Goal: Information Seeking & Learning: Learn about a topic

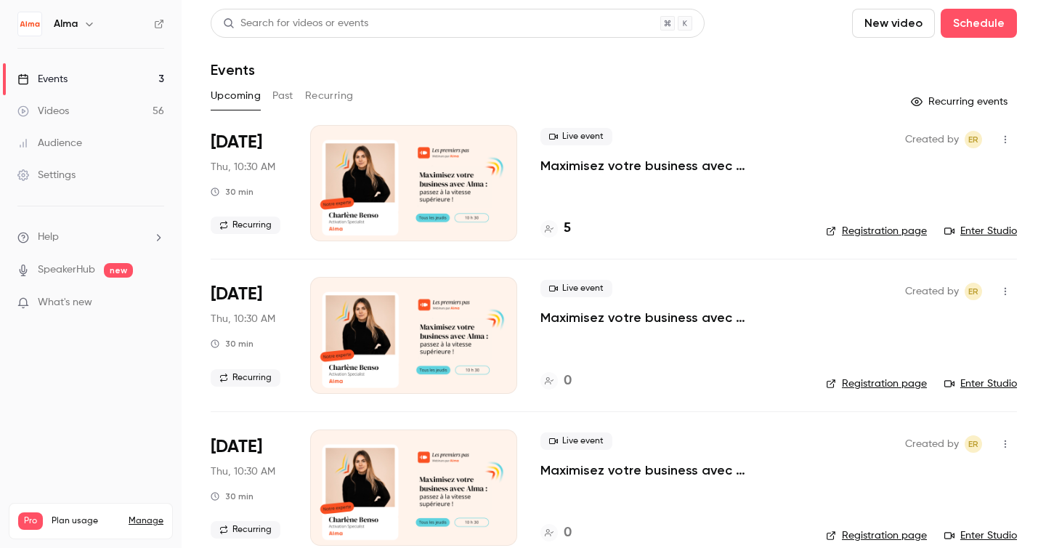
click at [293, 94] on button "Past" at bounding box center [282, 95] width 21 height 23
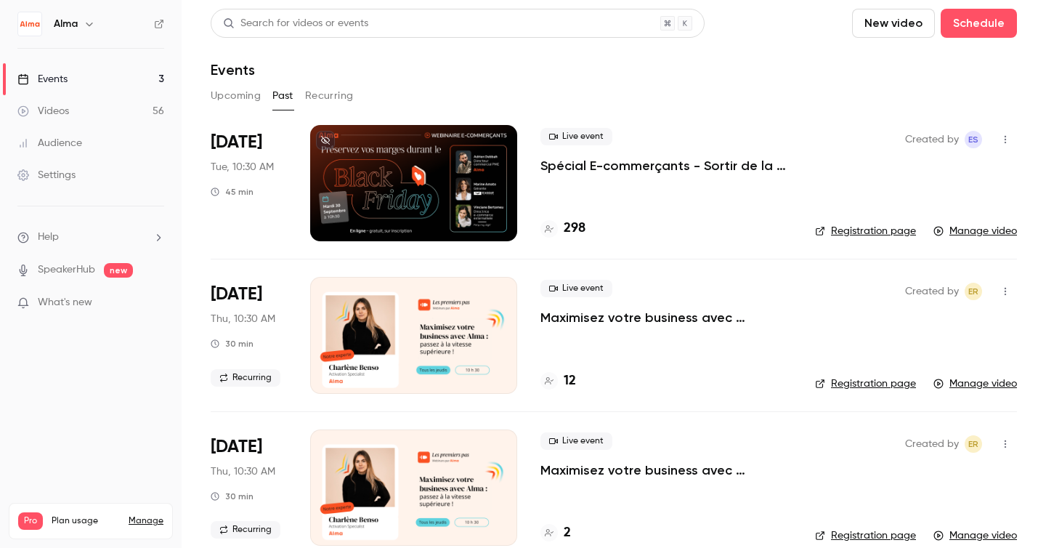
click at [564, 215] on div "Live event Spécial E-commerçants - Sortir de la guerre des prix et préserver se…" at bounding box center [665, 183] width 251 height 116
click at [572, 179] on div "Live event Spécial E-commerçants - Sortir de la guerre des prix et préserver se…" at bounding box center [665, 183] width 251 height 116
click at [573, 163] on p "Spécial E-commerçants - Sortir de la guerre des prix et préserver ses marges pe…" at bounding box center [665, 165] width 251 height 17
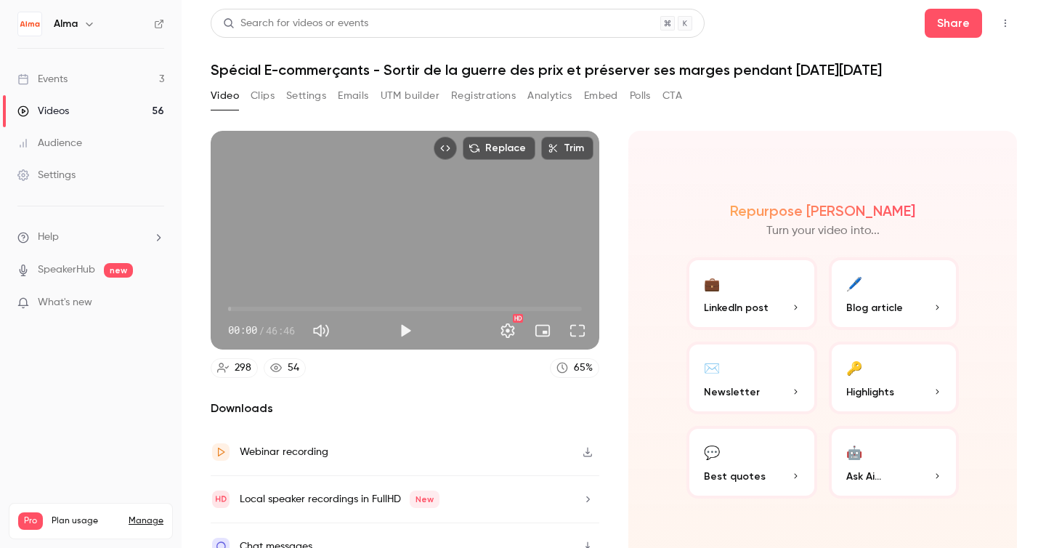
click at [540, 116] on div "Replace Trim 00:00 00:00 / 46:46 HD 298 54 65 % Downloads Webinar recording Loc…" at bounding box center [614, 312] width 806 height 398
click at [540, 105] on button "Analytics" at bounding box center [549, 95] width 45 height 23
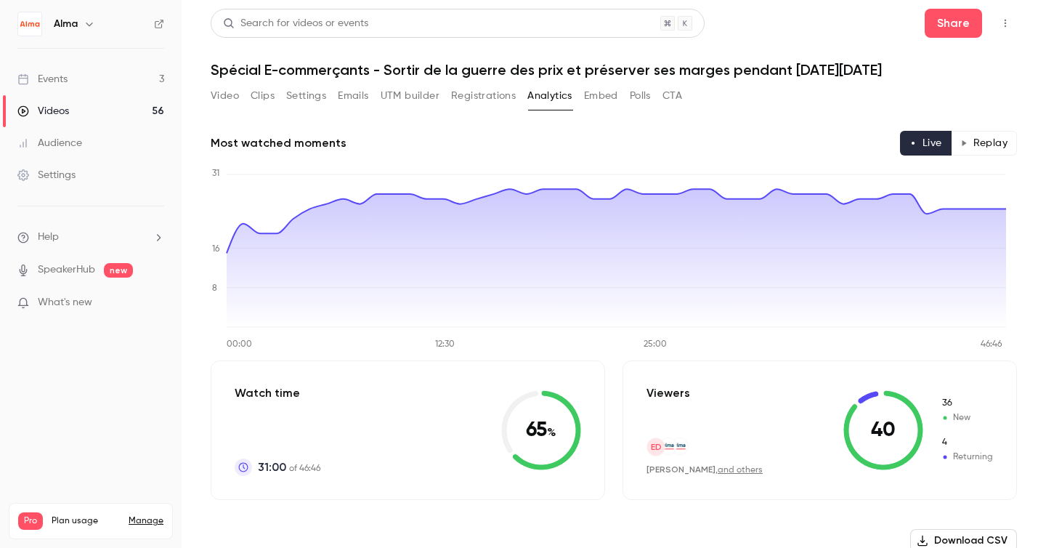
click at [989, 150] on button "Replay" at bounding box center [984, 143] width 66 height 25
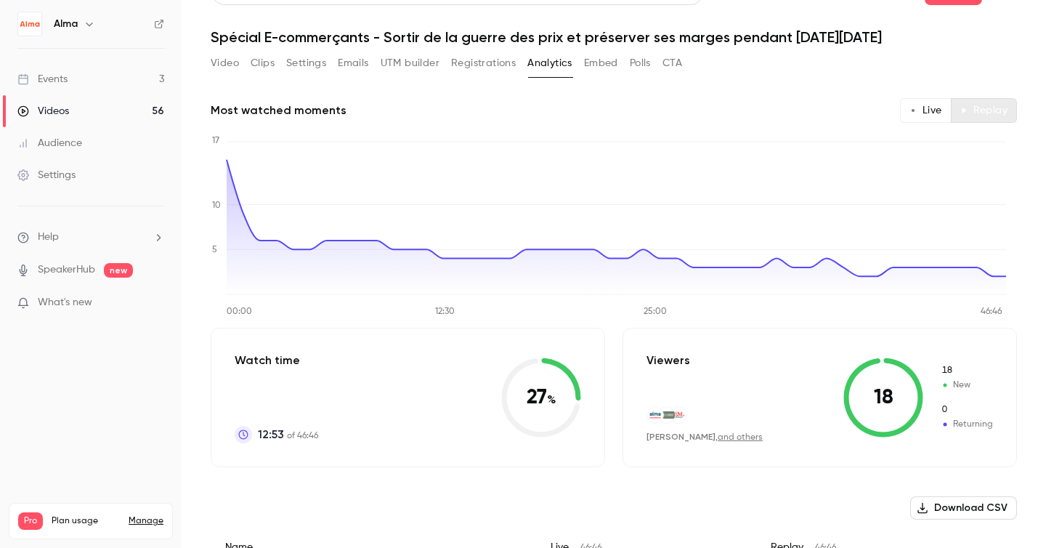
scroll to position [40, 0]
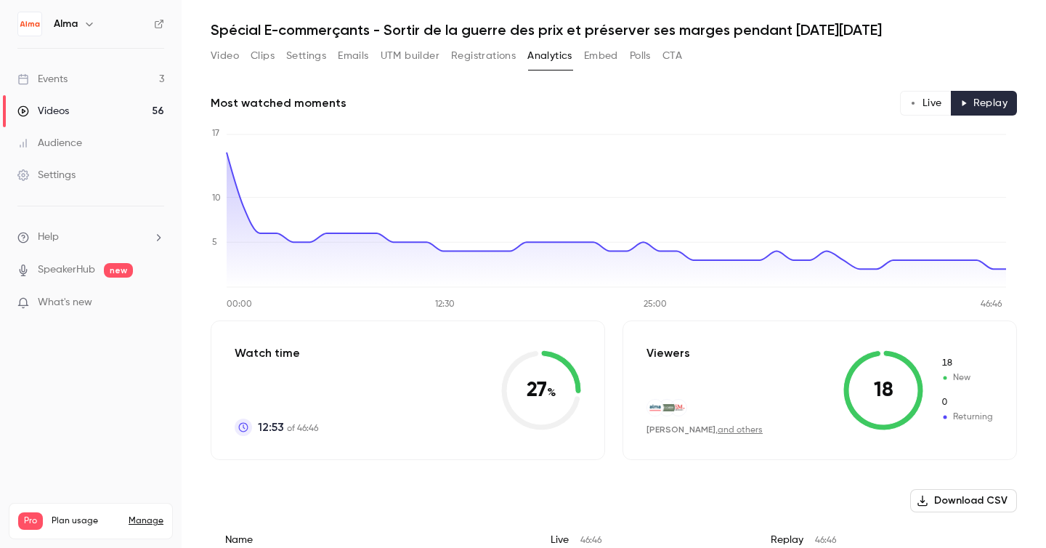
click at [942, 381] on span "New" at bounding box center [967, 377] width 52 height 13
click at [739, 423] on div "[PERSON_NAME] , and others" at bounding box center [704, 417] width 116 height 37
click at [734, 429] on link "and others" at bounding box center [740, 430] width 45 height 9
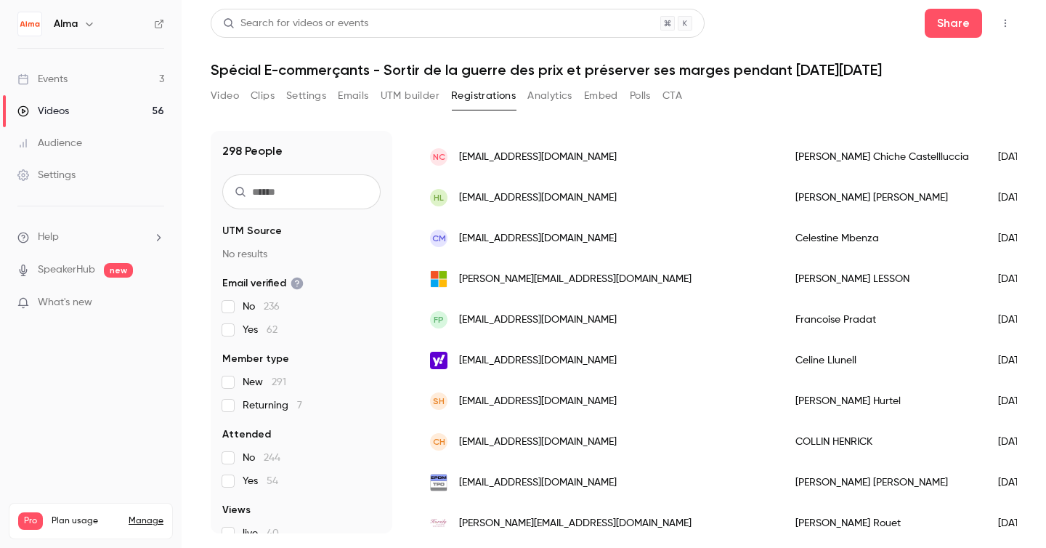
scroll to position [1781, 0]
